Goal: Find specific page/section: Find specific page/section

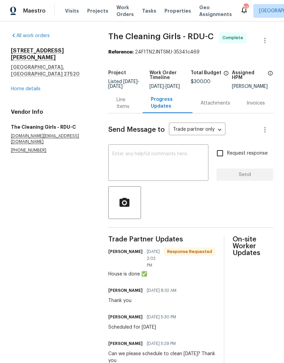
click at [21, 87] on link "Home details" at bounding box center [26, 89] width 30 height 5
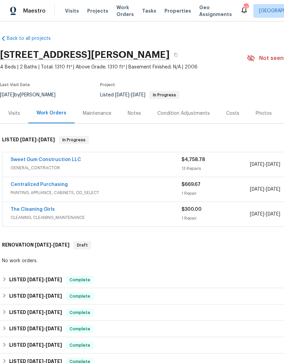
click at [263, 114] on div "Photos" at bounding box center [264, 113] width 16 height 7
